Goal: Complete application form: Complete application form

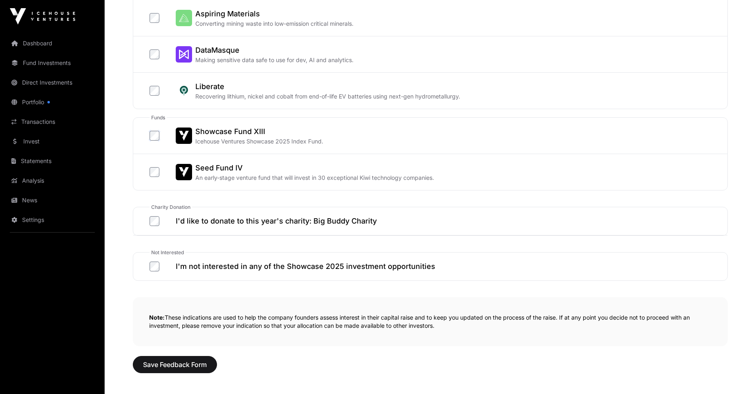
scroll to position [368, 0]
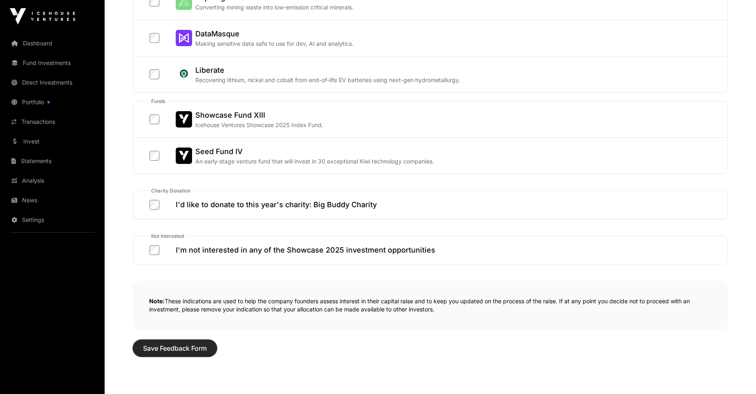
click at [181, 348] on span "Save Feedback Form" at bounding box center [175, 348] width 64 height 10
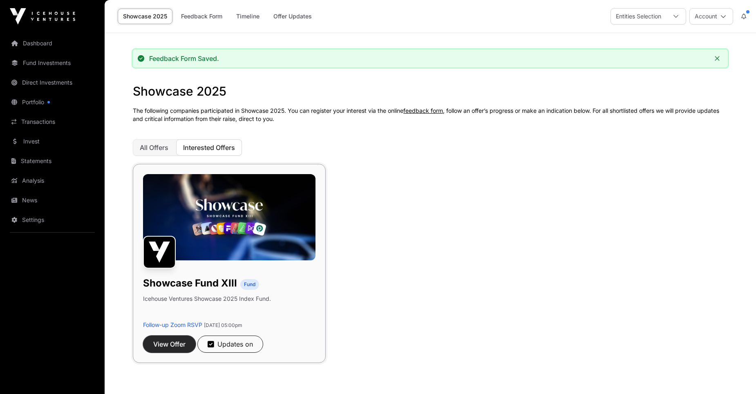
click at [169, 344] on span "View Offer" at bounding box center [169, 344] width 32 height 10
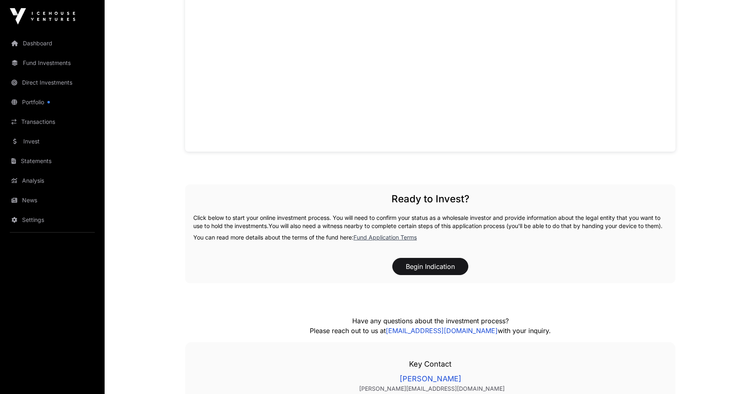
scroll to position [707, 0]
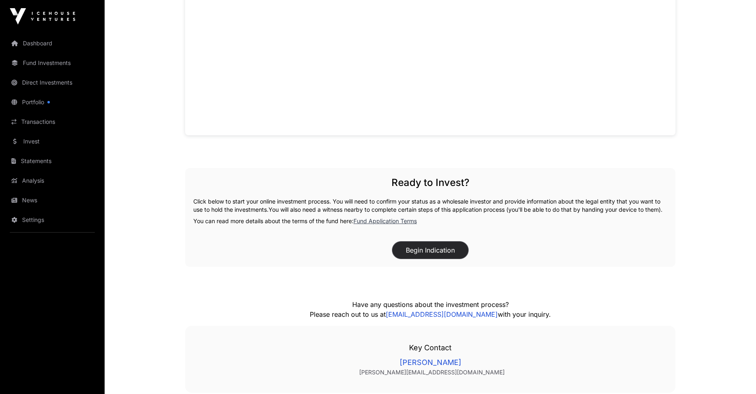
click at [421, 256] on button "Begin Indication" at bounding box center [430, 249] width 76 height 17
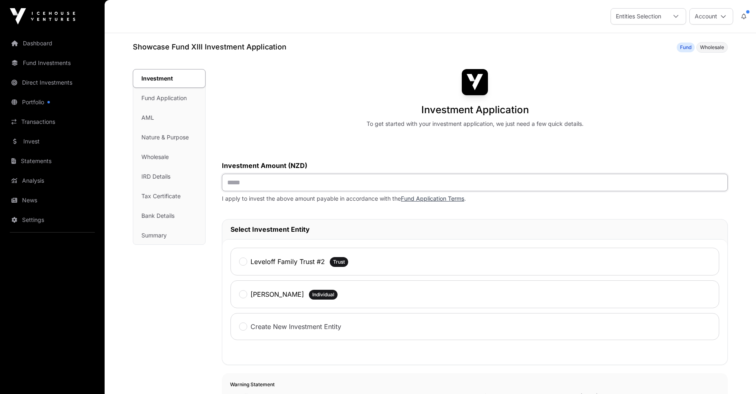
drag, startPoint x: 258, startPoint y: 183, endPoint x: 212, endPoint y: 181, distance: 46.6
click at [212, 181] on div "Investment Investment Fund Application AML Nature & Purpose Wholesale IRD Detai…" at bounding box center [430, 370] width 595 height 603
type input "*******"
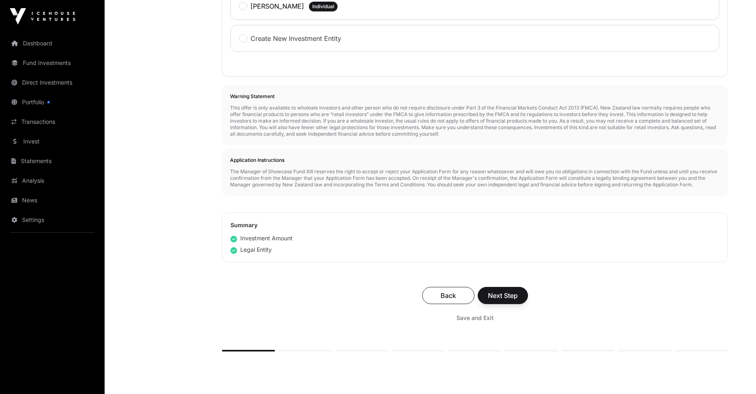
scroll to position [304, 0]
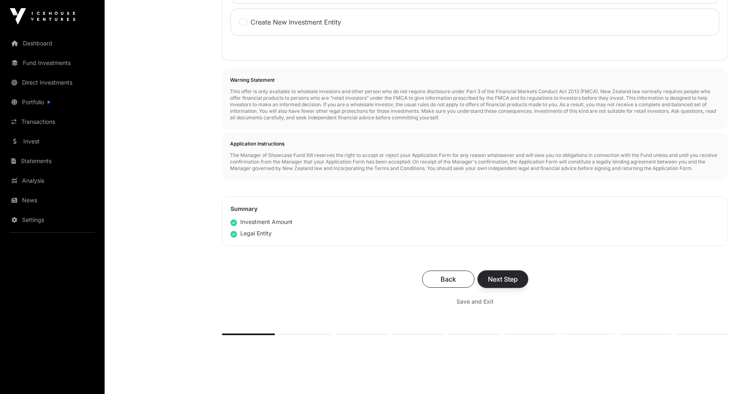
click at [499, 281] on span "Next Step" at bounding box center [503, 279] width 30 height 10
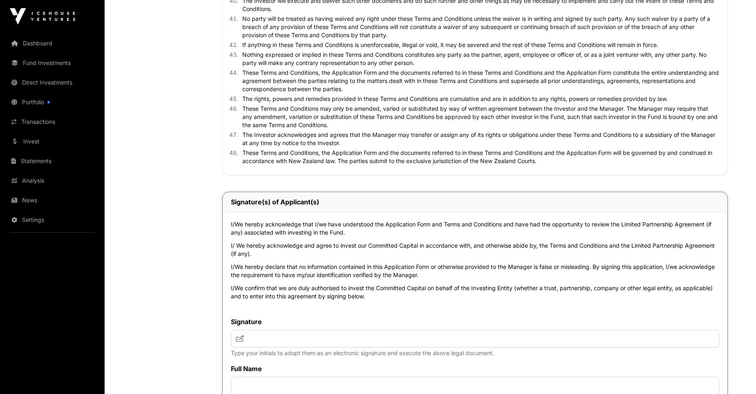
scroll to position [2505, 0]
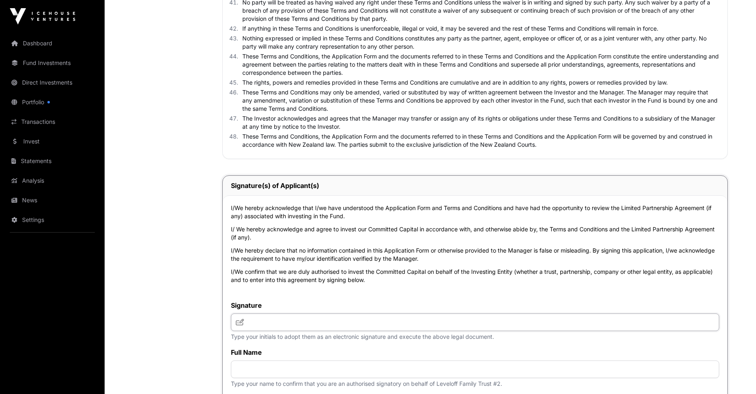
click at [257, 323] on input "text" at bounding box center [475, 322] width 488 height 18
type input "**"
click at [259, 377] on input "text" at bounding box center [475, 369] width 488 height 18
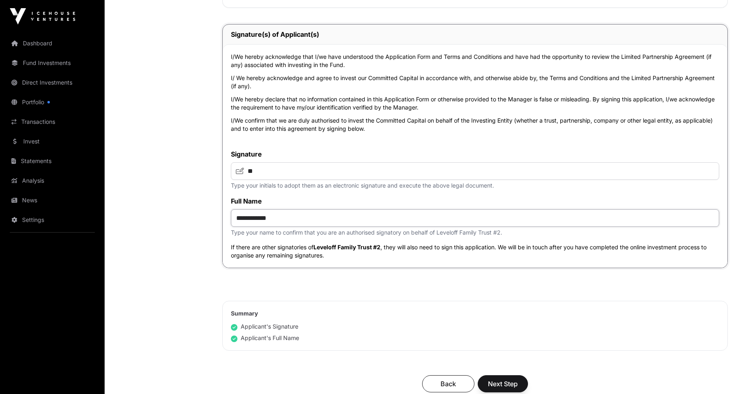
scroll to position [2673, 0]
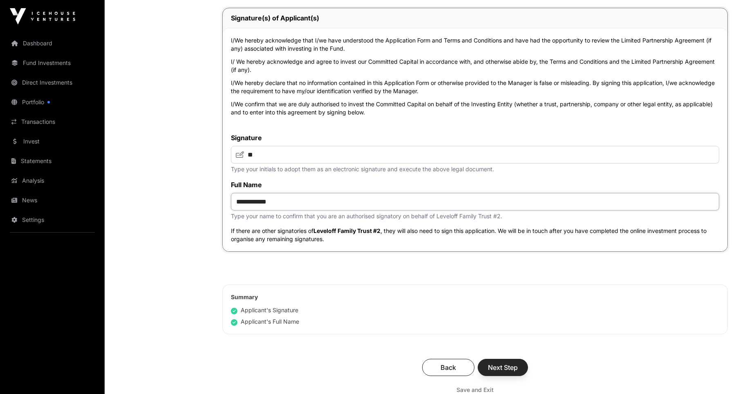
type input "**********"
click at [494, 371] on span "Next Step" at bounding box center [503, 367] width 30 height 10
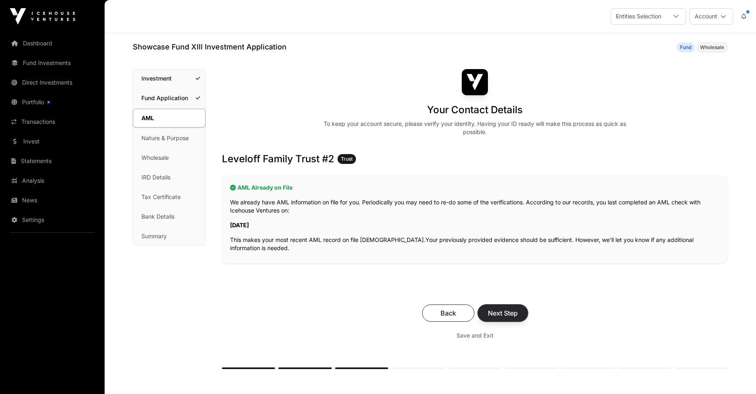
click at [507, 313] on span "Next Step" at bounding box center [503, 313] width 30 height 10
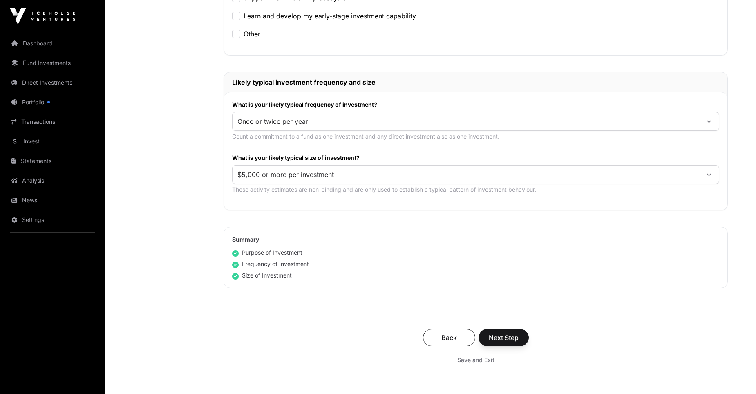
scroll to position [359, 0]
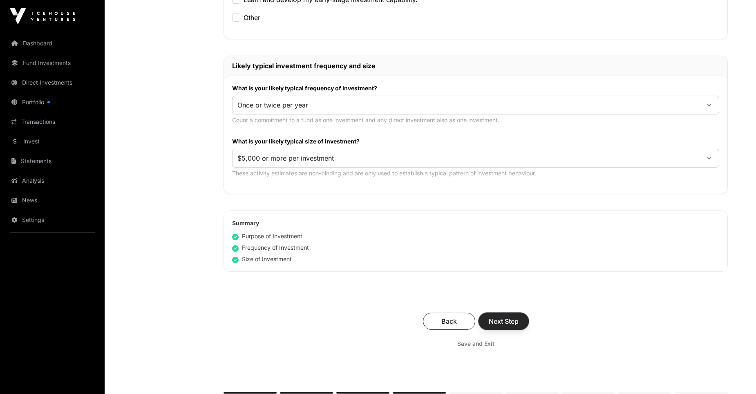
click at [496, 323] on span "Next Step" at bounding box center [503, 321] width 30 height 10
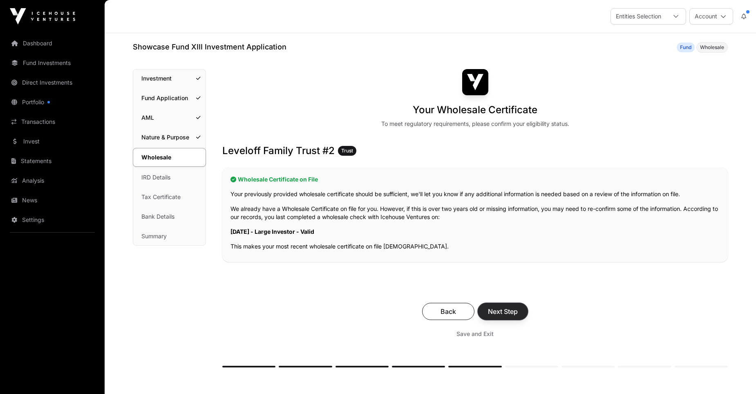
click at [498, 313] on span "Next Step" at bounding box center [503, 311] width 30 height 10
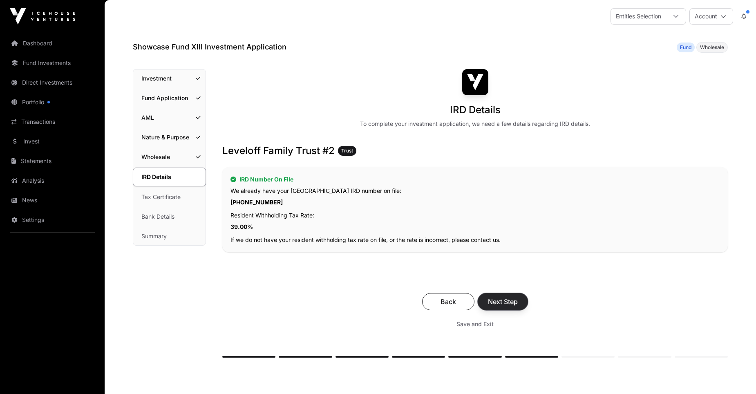
click at [503, 302] on span "Next Step" at bounding box center [503, 302] width 30 height 10
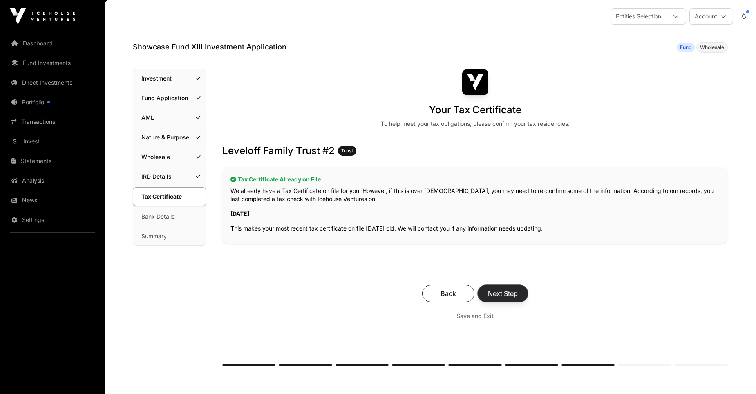
click at [504, 294] on span "Next Step" at bounding box center [503, 293] width 30 height 10
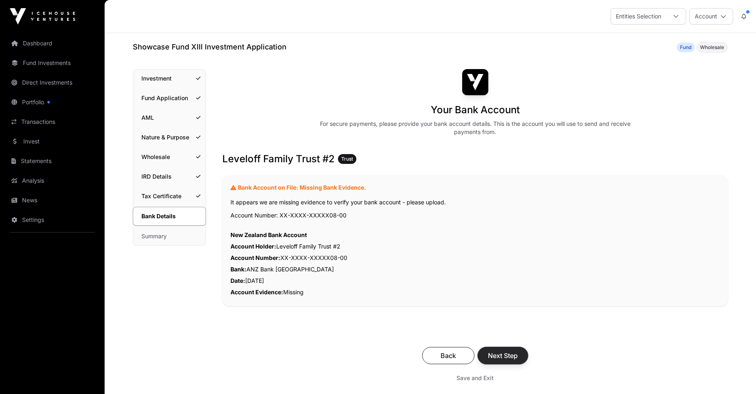
click at [502, 357] on span "Next Step" at bounding box center [503, 355] width 30 height 10
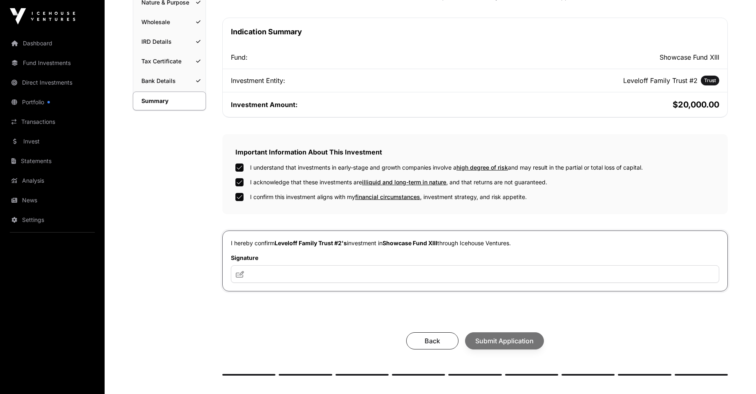
scroll to position [151, 0]
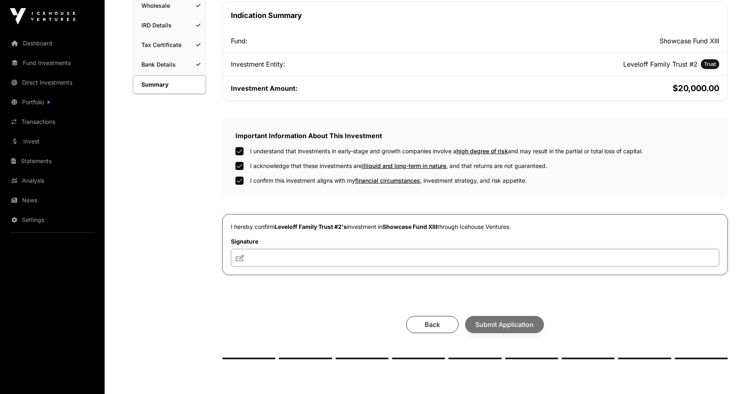
click at [272, 258] on input "text" at bounding box center [475, 258] width 488 height 18
type input "**"
click at [499, 324] on span "Submit Application" at bounding box center [504, 324] width 58 height 10
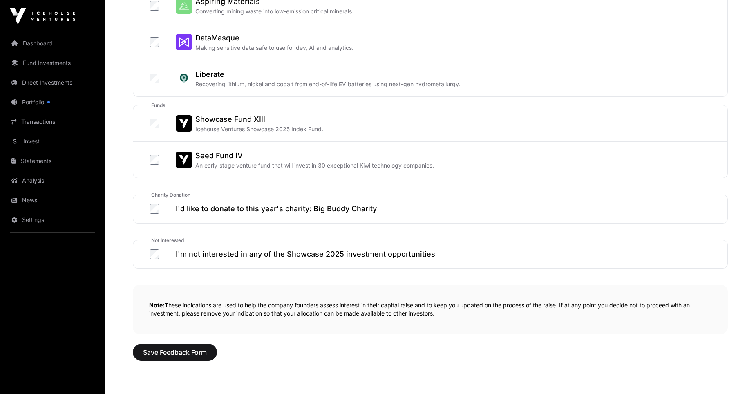
scroll to position [380, 0]
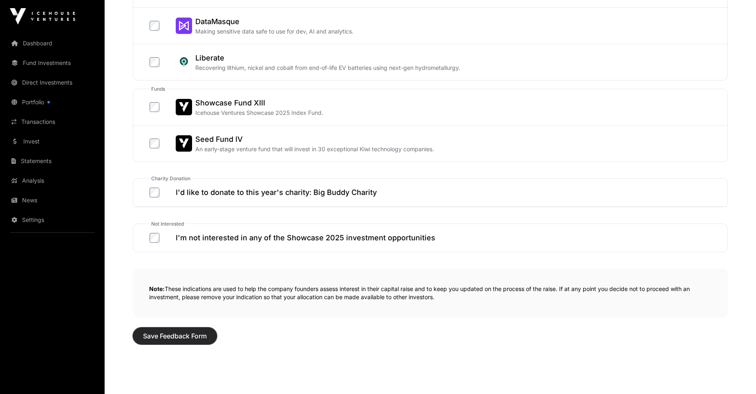
click at [185, 335] on span "Save Feedback Form" at bounding box center [175, 336] width 64 height 10
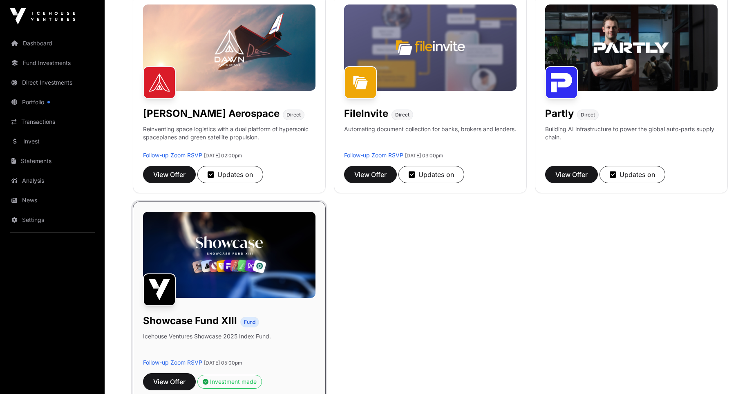
scroll to position [180, 0]
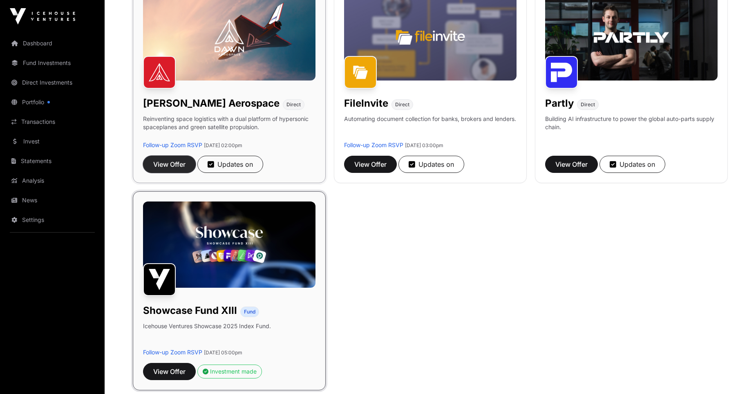
click at [170, 164] on span "View Offer" at bounding box center [169, 164] width 32 height 10
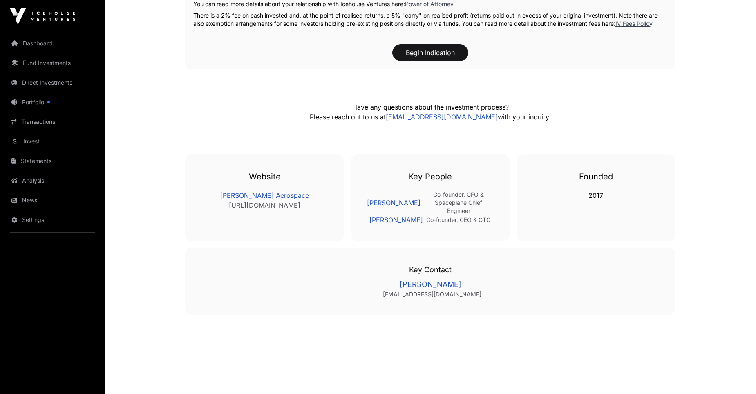
scroll to position [1018, 0]
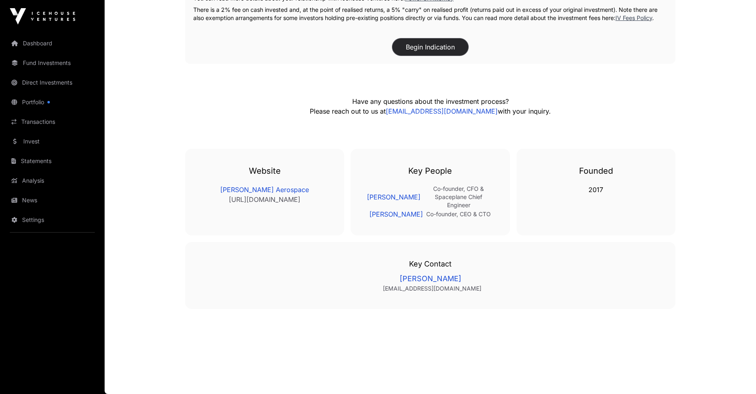
click at [433, 51] on button "Begin Indication" at bounding box center [430, 46] width 76 height 17
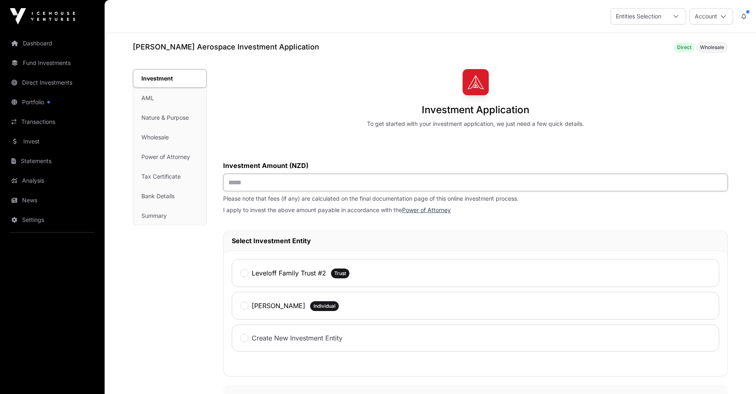
click at [243, 181] on input "text" at bounding box center [475, 183] width 504 height 18
type input "******"
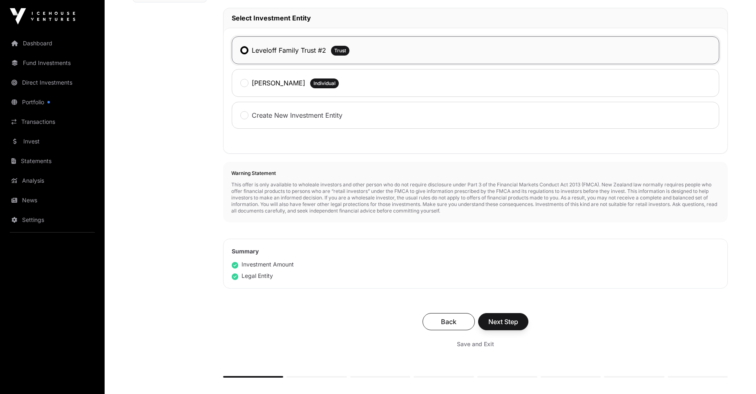
scroll to position [274, 0]
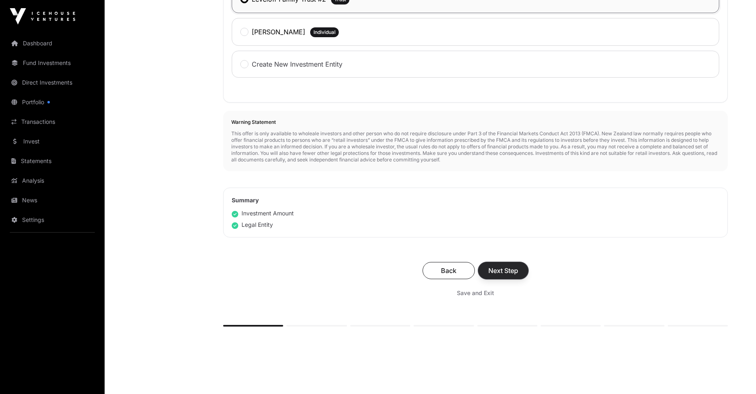
click at [503, 271] on span "Next Step" at bounding box center [503, 270] width 30 height 10
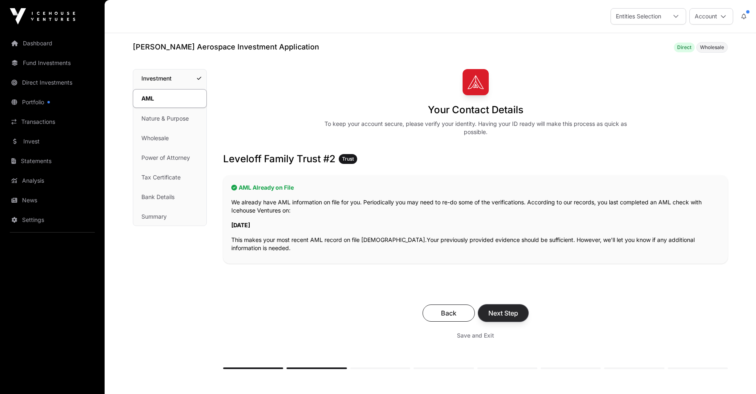
click at [502, 310] on span "Next Step" at bounding box center [503, 313] width 30 height 10
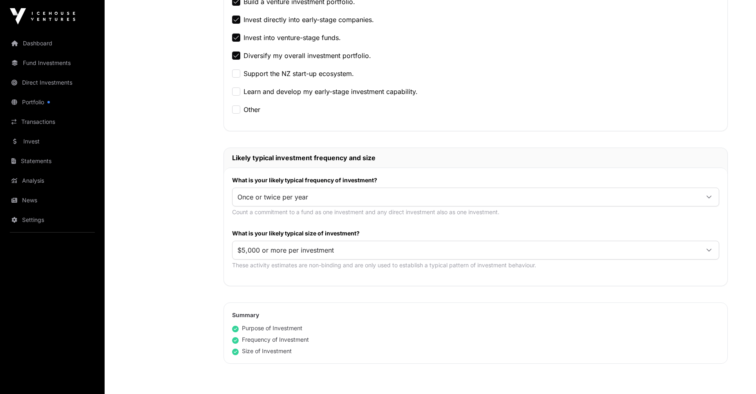
scroll to position [288, 0]
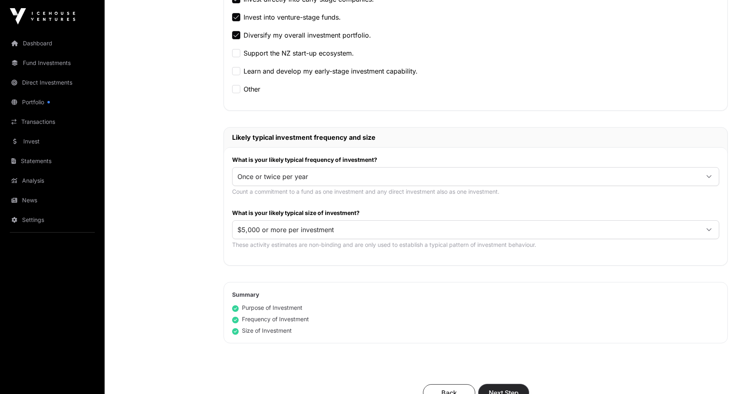
click at [506, 390] on span "Next Step" at bounding box center [503, 393] width 30 height 10
